Goal: Information Seeking & Learning: Learn about a topic

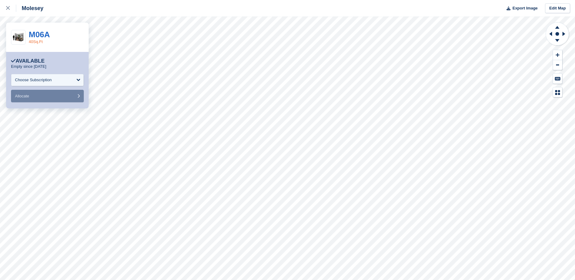
click at [36, 40] on link "40Sq.Ft" at bounding box center [36, 41] width 14 height 5
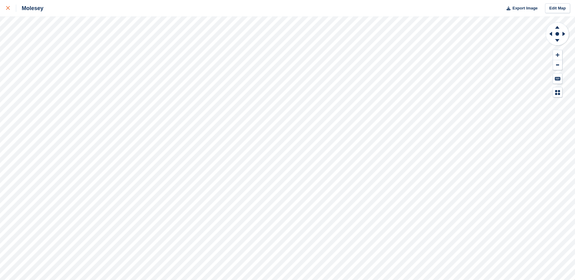
click at [7, 9] on icon at bounding box center [8, 8] width 4 height 4
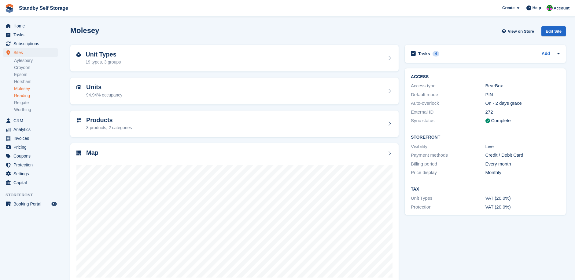
click at [22, 94] on link "Reading" at bounding box center [36, 96] width 44 height 6
click at [27, 61] on link "Aylesbury" at bounding box center [36, 61] width 44 height 6
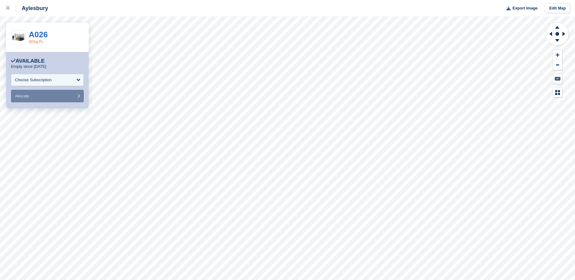
click at [34, 42] on link "80Sq.Ft" at bounding box center [36, 41] width 14 height 5
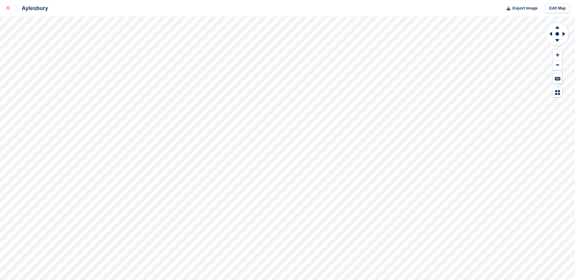
click at [7, 6] on div at bounding box center [11, 8] width 10 height 7
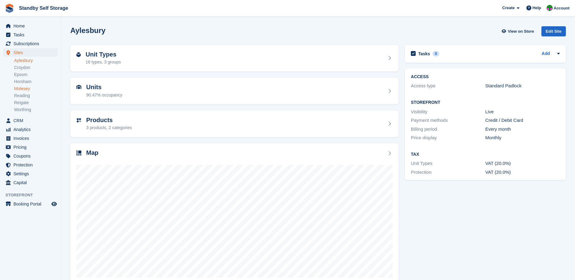
click at [22, 88] on link "Molesey" at bounding box center [36, 89] width 44 height 6
